Goal: Understand process/instructions: Learn how to perform a task or action

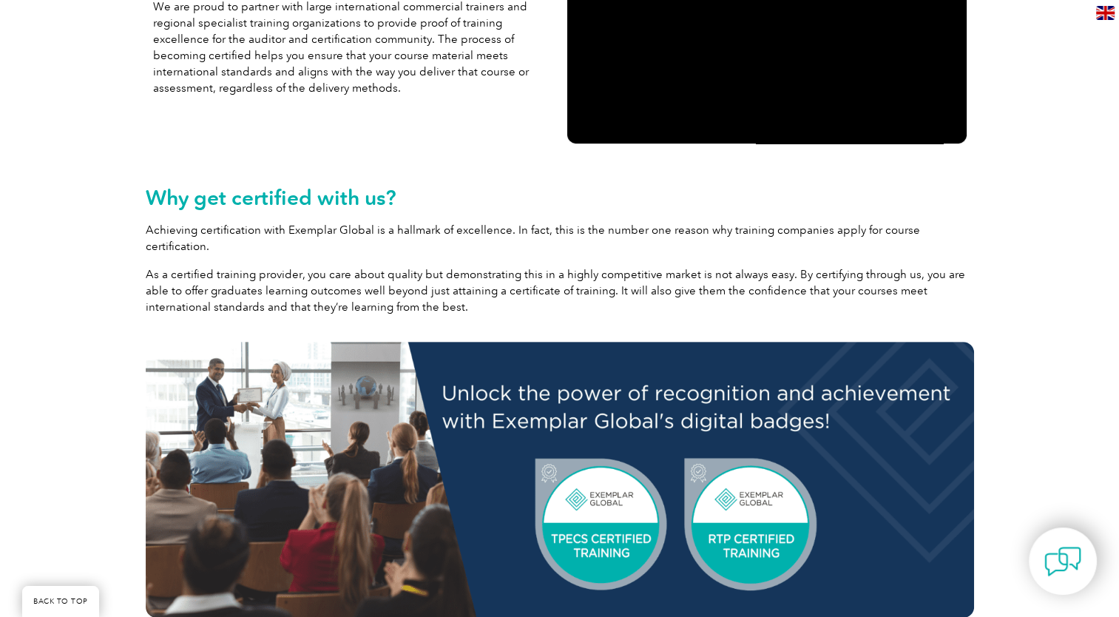
scroll to position [482, 0]
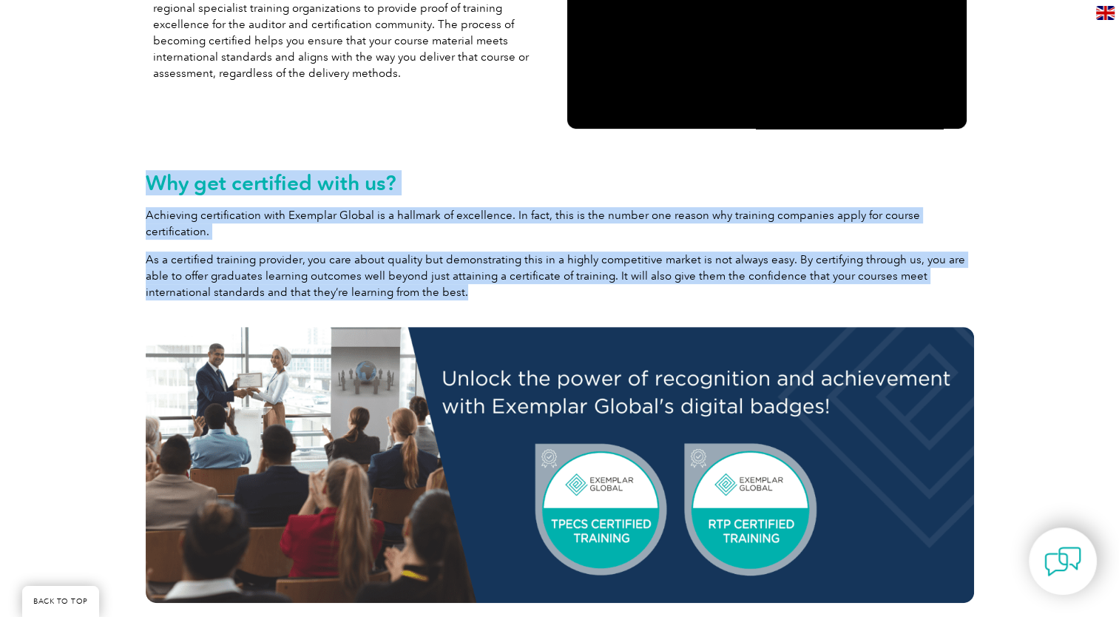
drag, startPoint x: 140, startPoint y: 180, endPoint x: 430, endPoint y: 282, distance: 307.2
click at [430, 282] on div "Why get certified with us? Achieving certification with Exemplar Global is a ha…" at bounding box center [559, 411] width 843 height 537
drag, startPoint x: 430, startPoint y: 282, endPoint x: 381, endPoint y: 270, distance: 51.1
copy div "Why get certified with us? Achieving certification with Exemplar Global is a ha…"
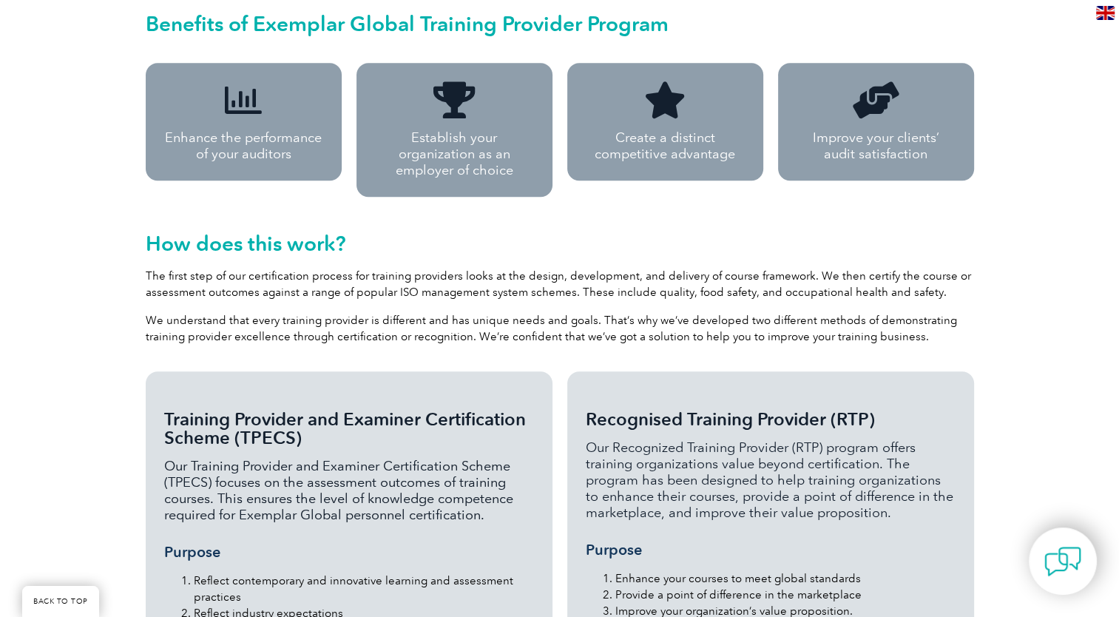
scroll to position [1100, 0]
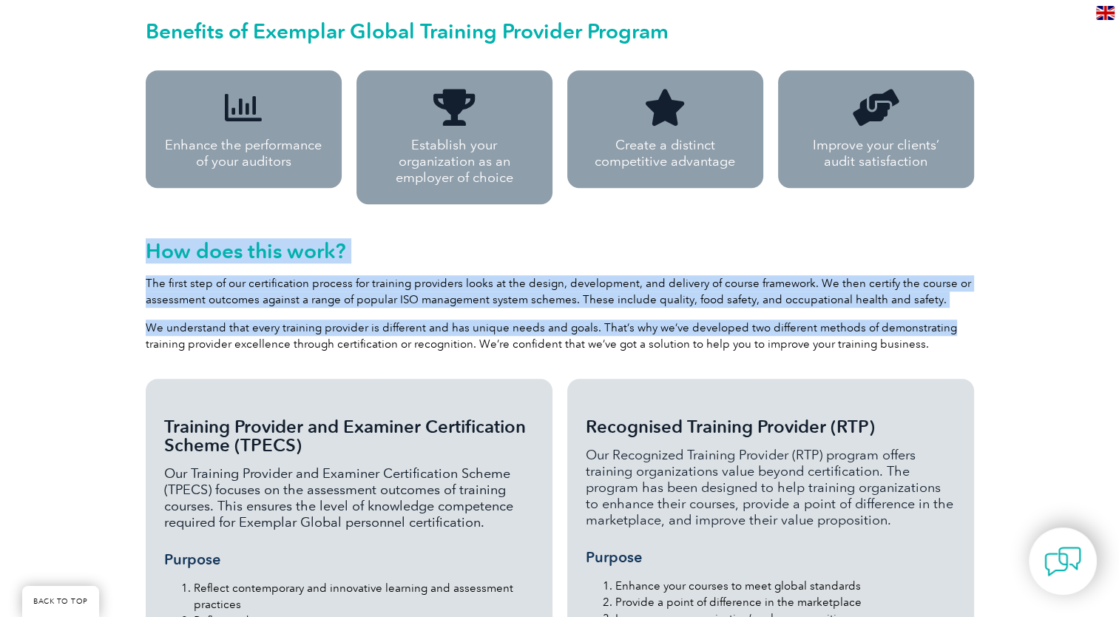
drag, startPoint x: 146, startPoint y: 213, endPoint x: 957, endPoint y: 299, distance: 815.6
click at [957, 299] on div "How does this work? The first step of our certification process for training pr…" at bounding box center [560, 295] width 828 height 113
drag, startPoint x: 691, startPoint y: 299, endPoint x: 637, endPoint y: 299, distance: 54.0
click at [637, 319] on p "We understand that every training provider is different and has unique needs an…" at bounding box center [560, 335] width 828 height 33
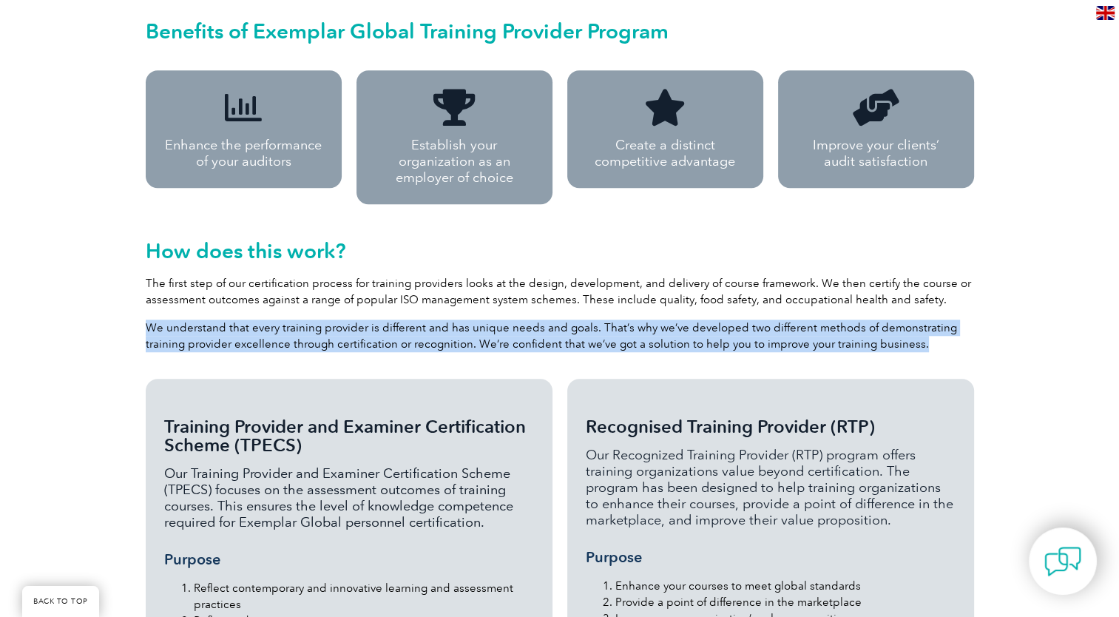
click at [637, 319] on p "We understand that every training provider is different and has unique needs an…" at bounding box center [560, 335] width 828 height 33
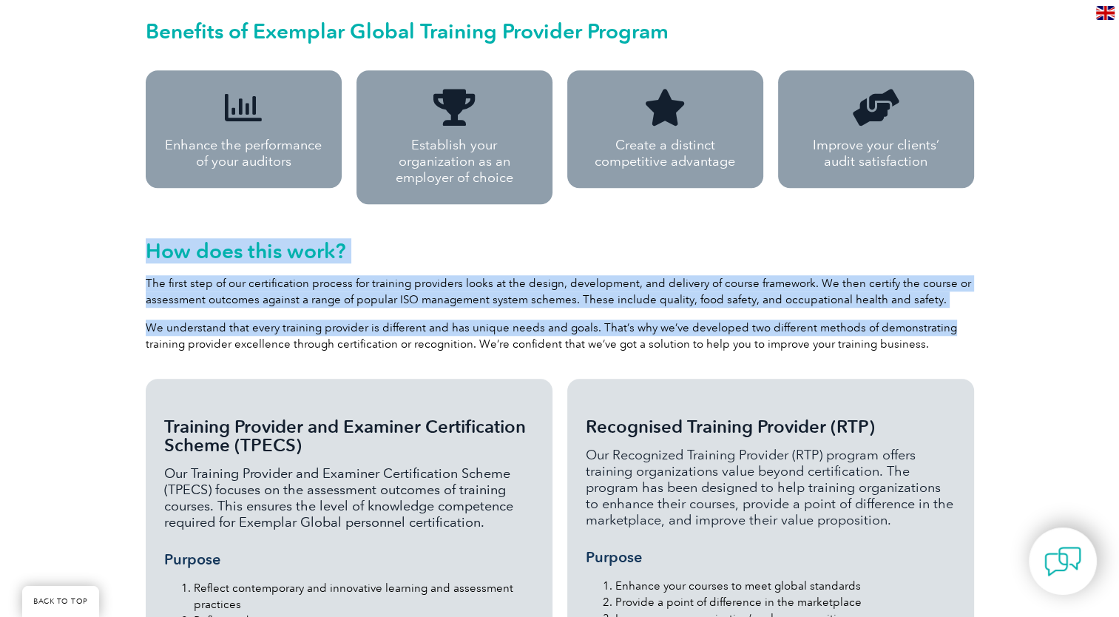
drag, startPoint x: 149, startPoint y: 214, endPoint x: 939, endPoint y: 294, distance: 793.5
click at [939, 294] on div "How does this work? The first step of our certification process for training pr…" at bounding box center [560, 295] width 828 height 113
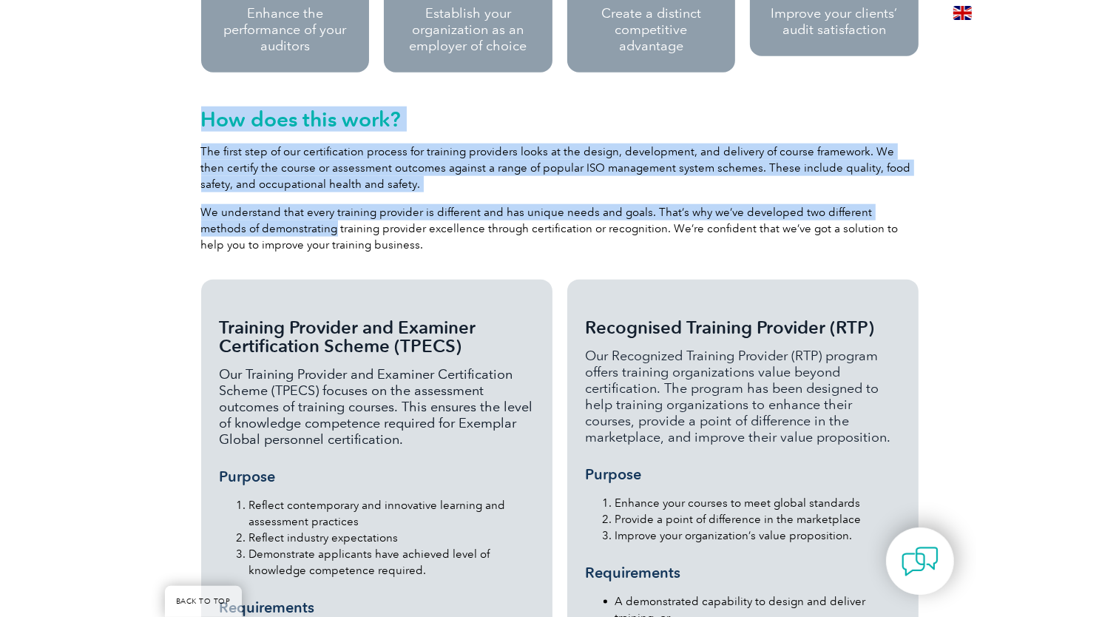
scroll to position [1193, 0]
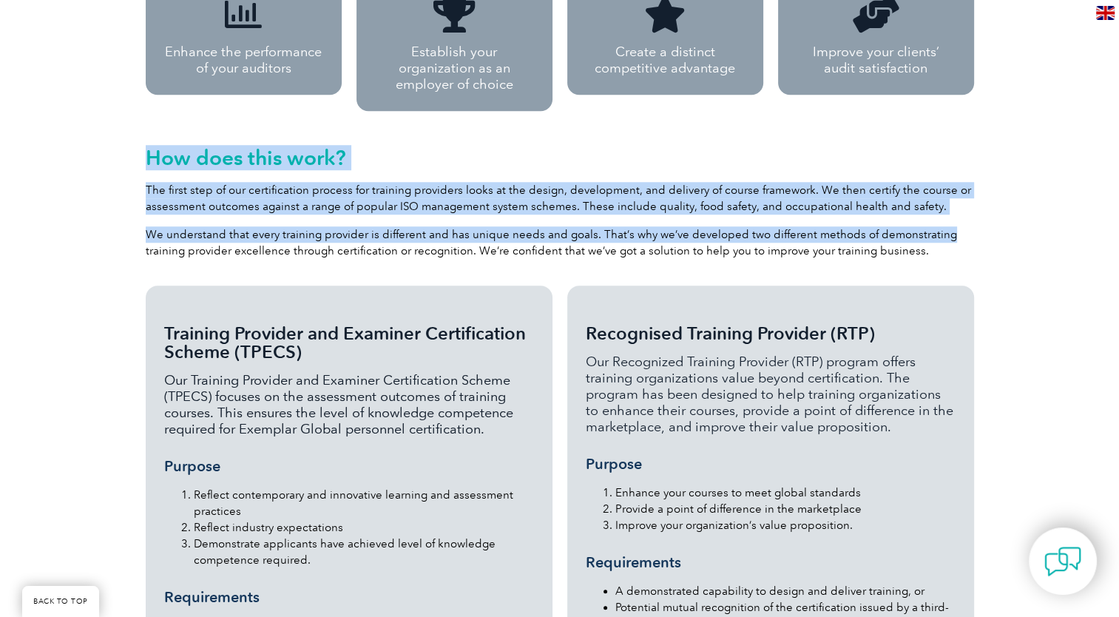
click at [1001, 158] on section "How does this work? The first step of our certification process for training pr…" at bounding box center [559, 198] width 887 height 160
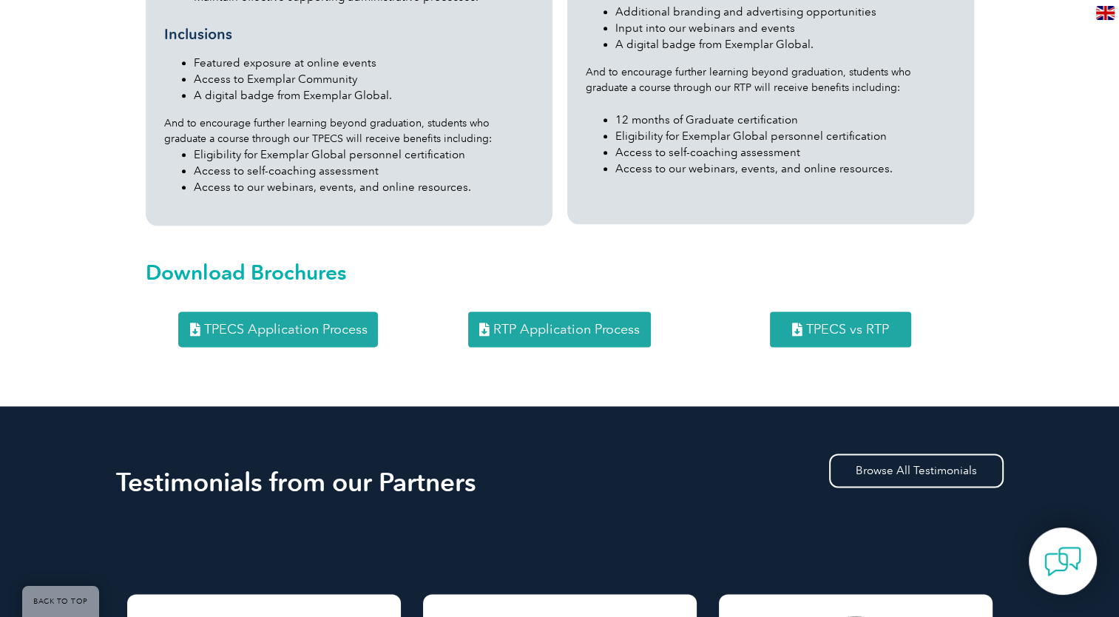
scroll to position [1769, 0]
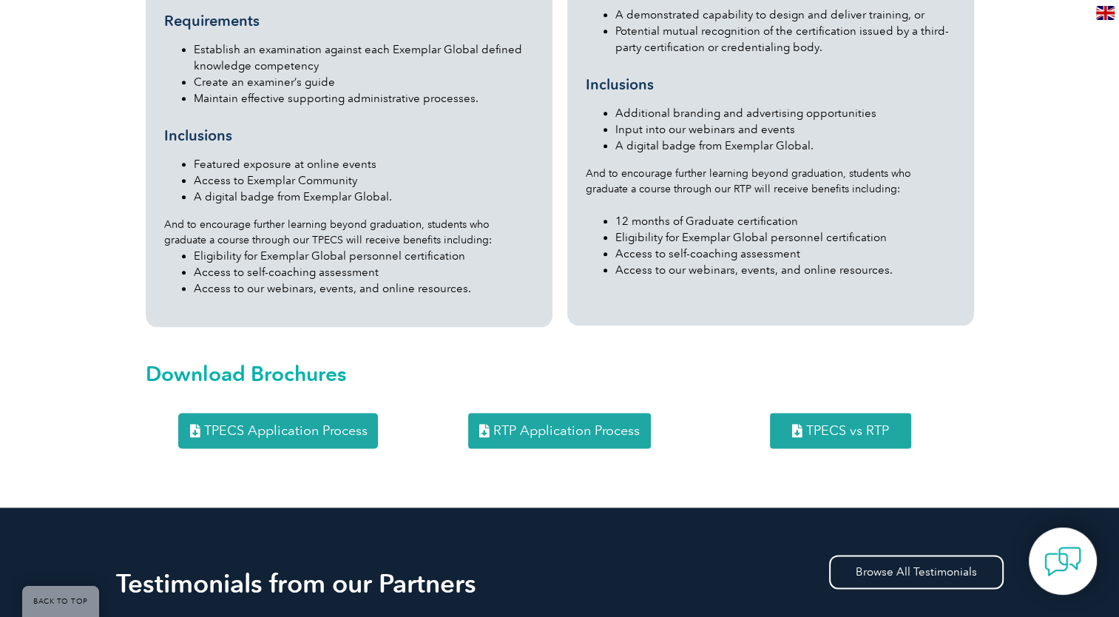
click at [288, 424] on span "TPECS Application Process" at bounding box center [284, 430] width 163 height 13
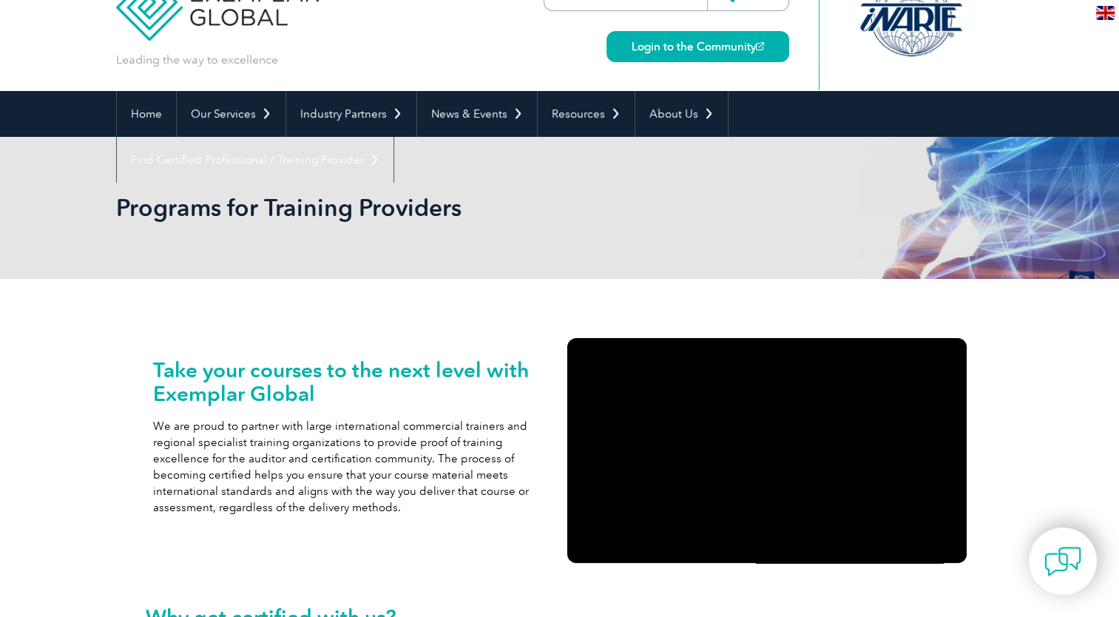
scroll to position [0, 0]
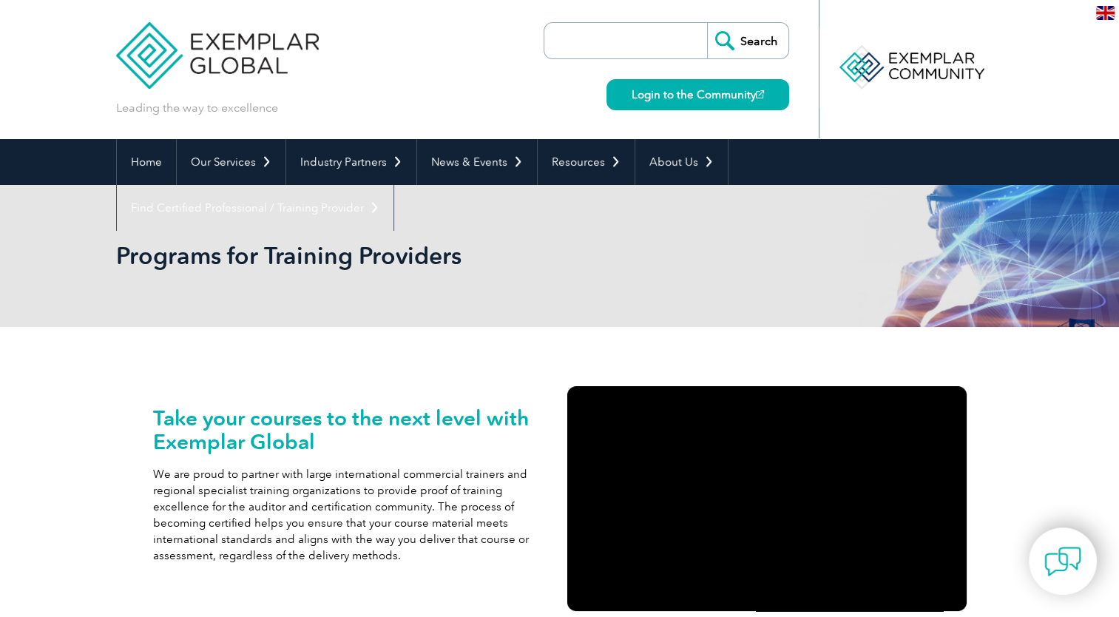
click at [401, 35] on div "Leading the way to excellence Search Login to the Community ▼" at bounding box center [559, 69] width 887 height 139
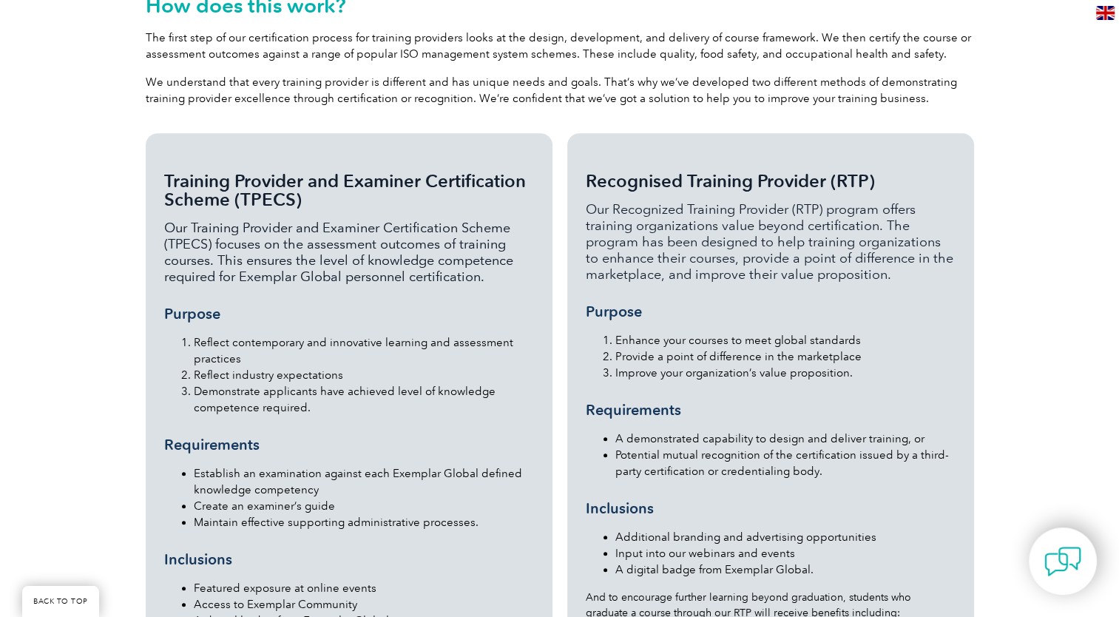
scroll to position [1349, 0]
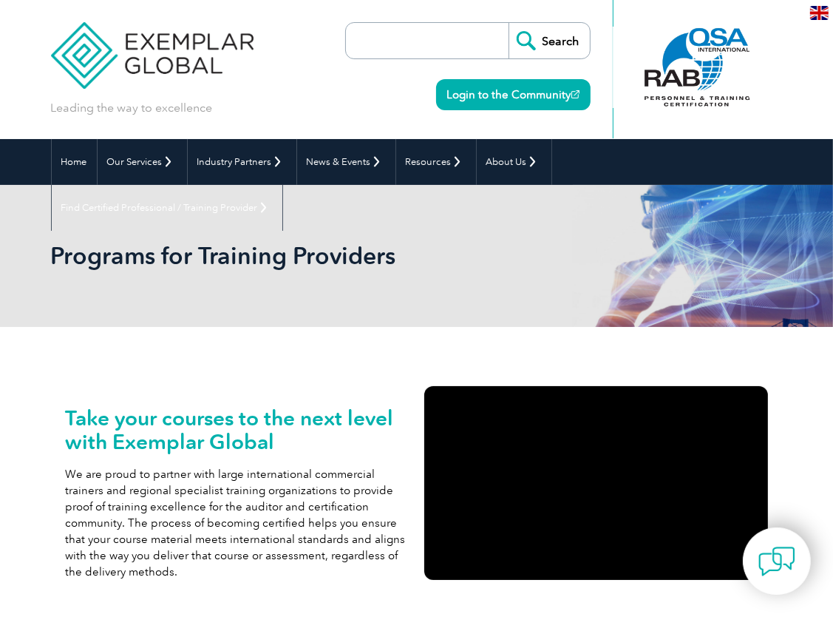
click at [12, 57] on header "Leading the way to excellence Search Login to the Community ▼" at bounding box center [416, 69] width 833 height 139
